Goal: Check status: Check status

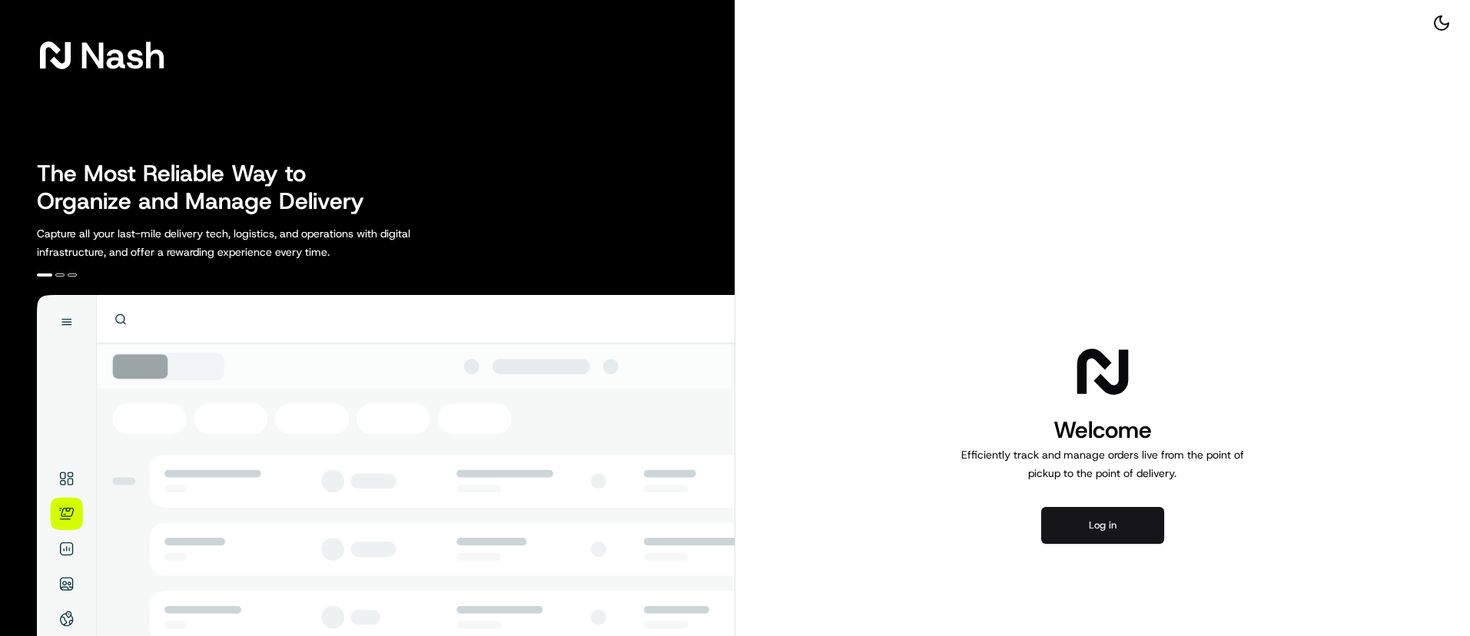
click at [1131, 532] on button "Log in" at bounding box center [1103, 525] width 123 height 37
